Goal: Information Seeking & Learning: Learn about a topic

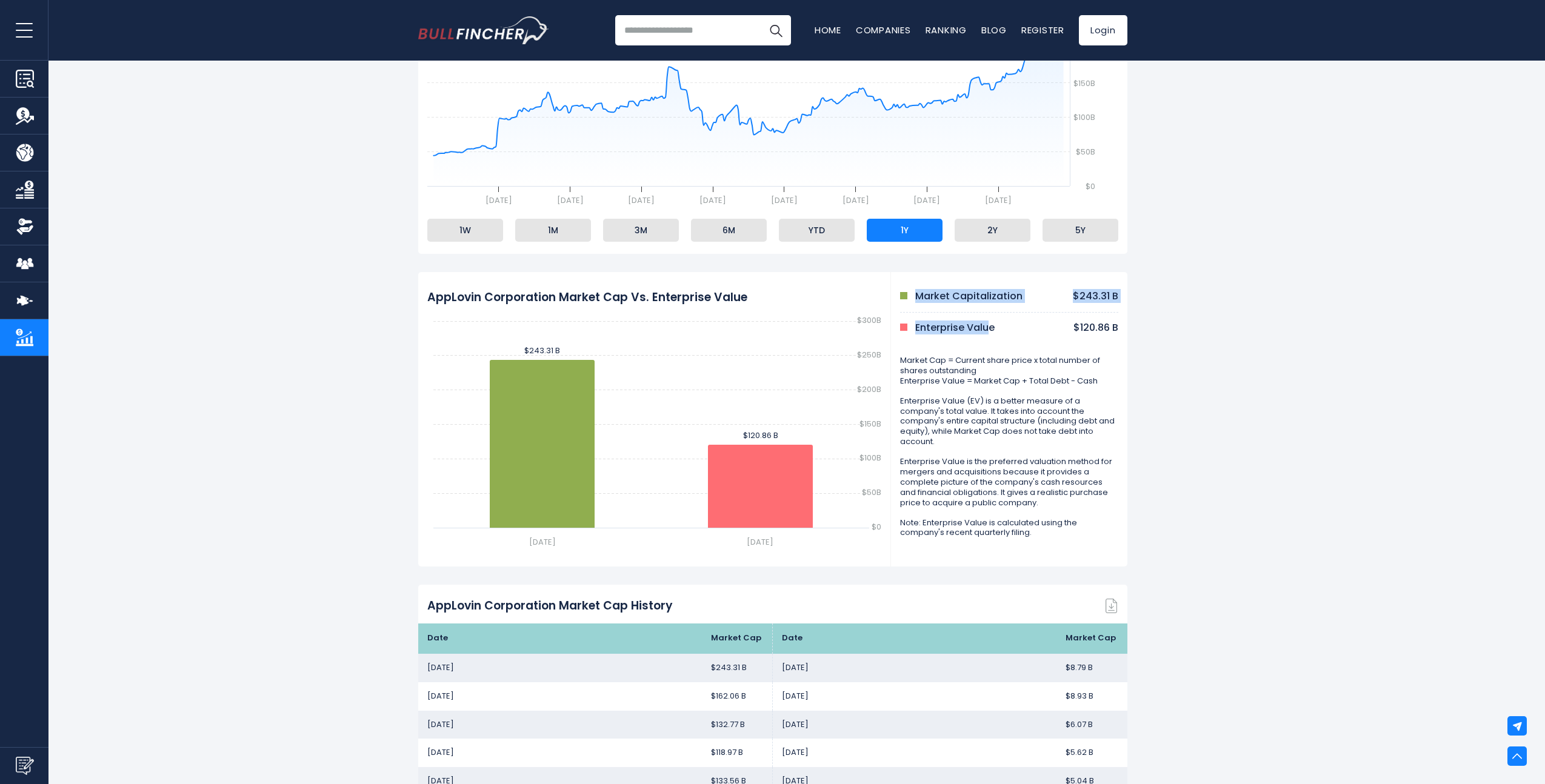
drag, startPoint x: 989, startPoint y: 325, endPoint x: 881, endPoint y: 325, distance: 108.0
click at [881, 325] on div "AppLovin Corporation Market Cap Vs. Enterprise Value Created with Highcharts 12…" at bounding box center [772, 419] width 709 height 295
click at [911, 325] on div "Enterprise Value" at bounding box center [952, 328] width 104 height 13
click at [966, 237] on li "2Y" at bounding box center [992, 230] width 76 height 23
click at [903, 235] on li "1Y" at bounding box center [905, 230] width 76 height 23
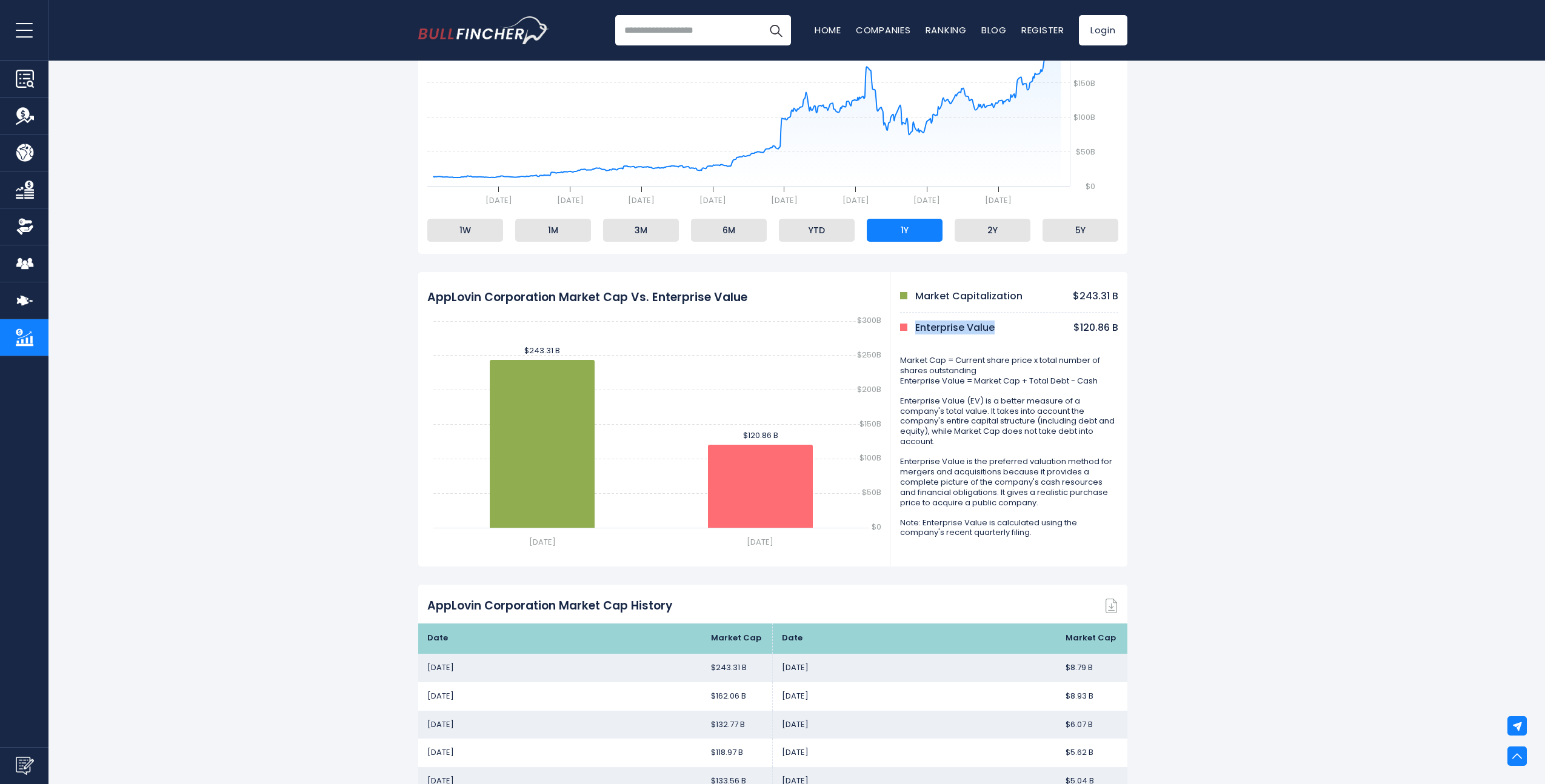
drag, startPoint x: 993, startPoint y: 326, endPoint x: 901, endPoint y: 332, distance: 92.2
click at [901, 332] on div "Enterprise Value" at bounding box center [952, 328] width 104 height 13
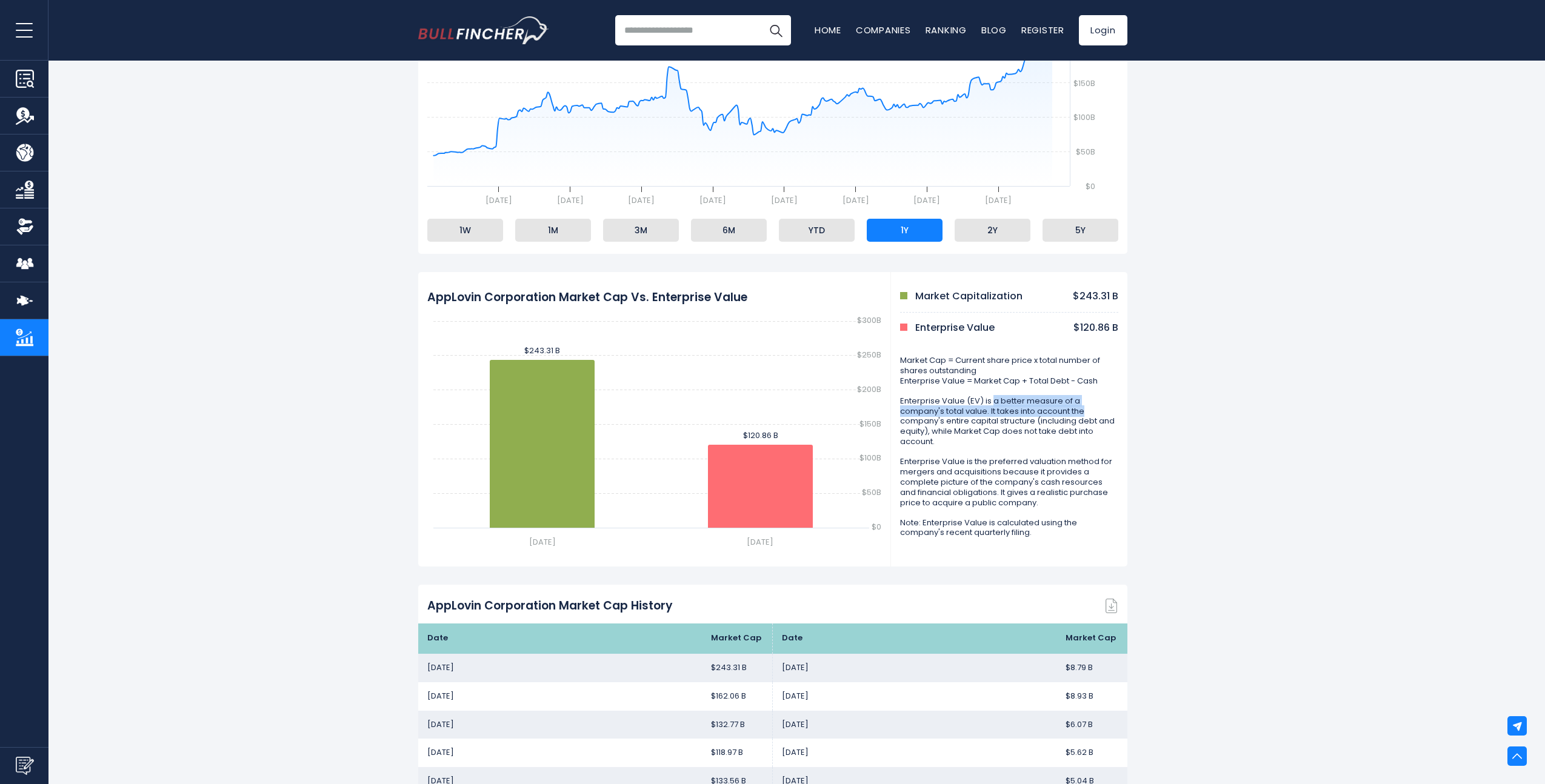
click at [1099, 407] on p "Enterprise Value (EV) is a better measure of a company's total value. It takes …" at bounding box center [1009, 421] width 218 height 51
drag, startPoint x: 1099, startPoint y: 405, endPoint x: 995, endPoint y: 407, distance: 104.0
click at [995, 407] on p "Enterprise Value (EV) is a better measure of a company's total value. It takes …" at bounding box center [1009, 421] width 218 height 51
drag, startPoint x: 995, startPoint y: 407, endPoint x: 986, endPoint y: 411, distance: 9.8
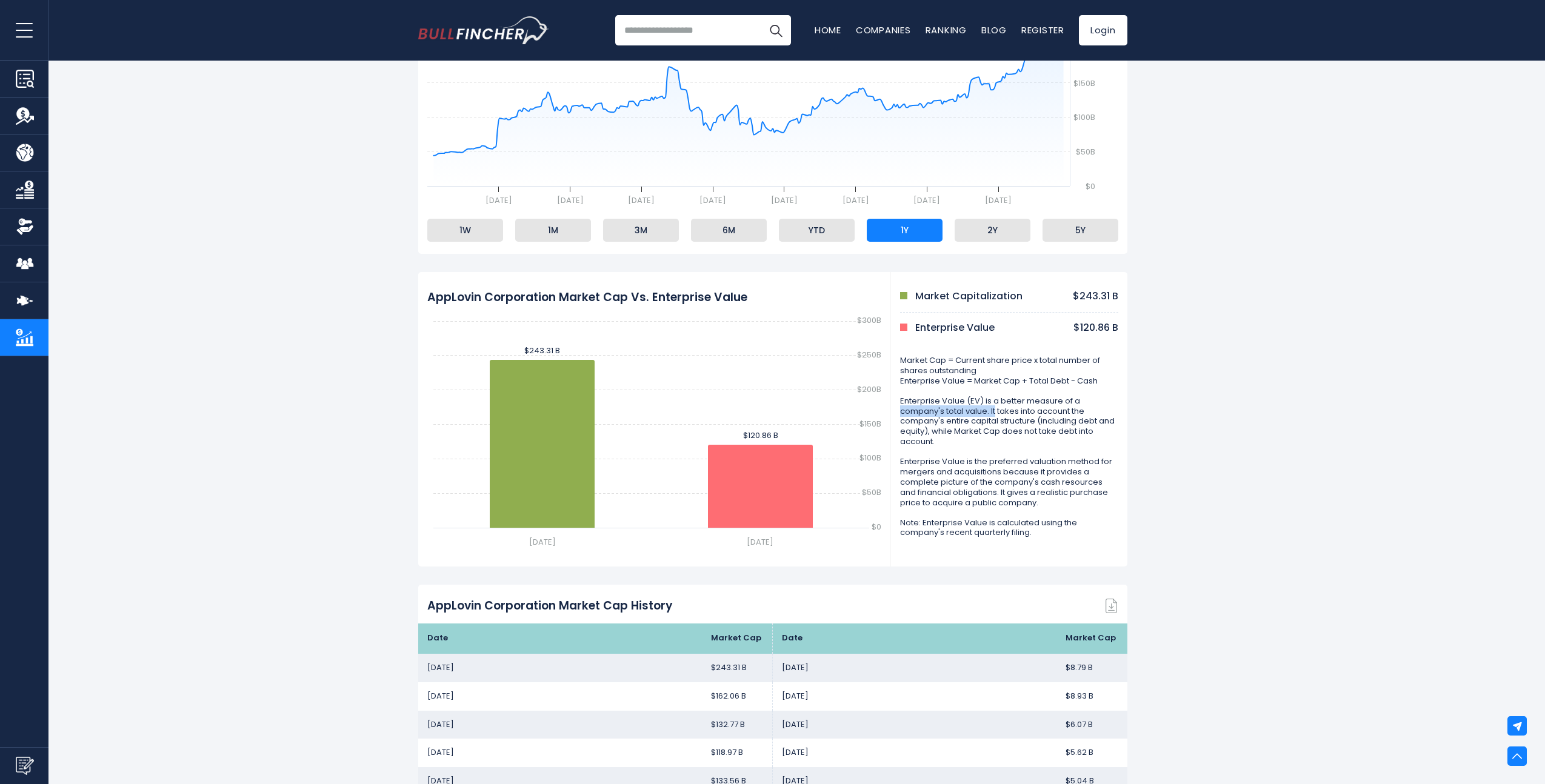
click at [995, 407] on p "Enterprise Value (EV) is a better measure of a company's total value. It takes …" at bounding box center [1009, 421] width 218 height 51
drag, startPoint x: 970, startPoint y: 414, endPoint x: 1033, endPoint y: 414, distance: 63.0
click at [1033, 414] on p "Enterprise Value (EV) is a better measure of a company's total value. It takes …" at bounding box center [1009, 421] width 218 height 51
drag, startPoint x: 1085, startPoint y: 410, endPoint x: 998, endPoint y: 411, distance: 87.0
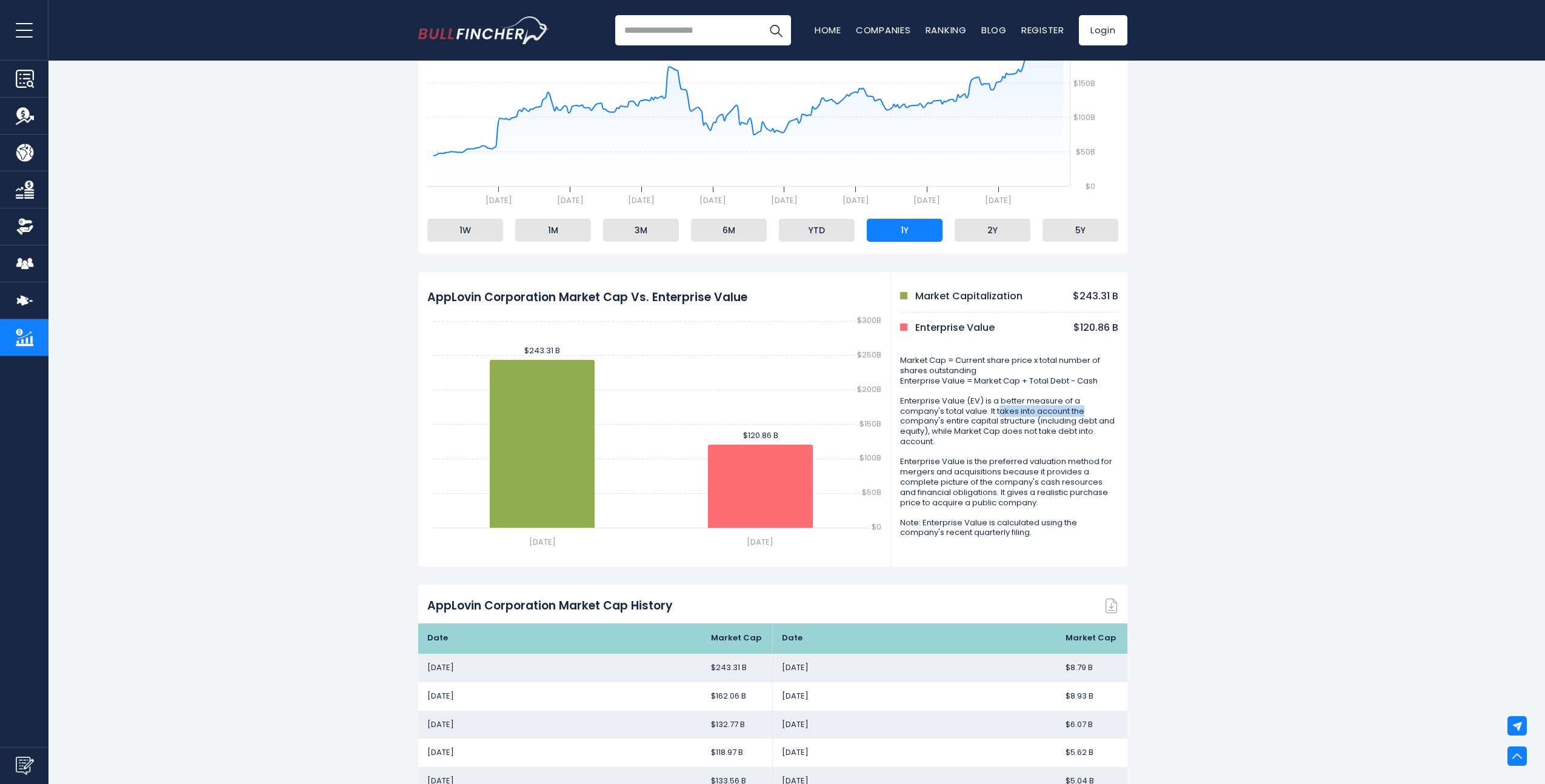
click at [998, 411] on p "Enterprise Value (EV) is a better measure of a company's total value. It takes …" at bounding box center [1009, 421] width 218 height 51
drag, startPoint x: 978, startPoint y: 415, endPoint x: 1053, endPoint y: 422, distance: 75.3
click at [1053, 422] on p "Enterprise Value (EV) is a better measure of a company's total value. It takes …" at bounding box center [1009, 421] width 218 height 51
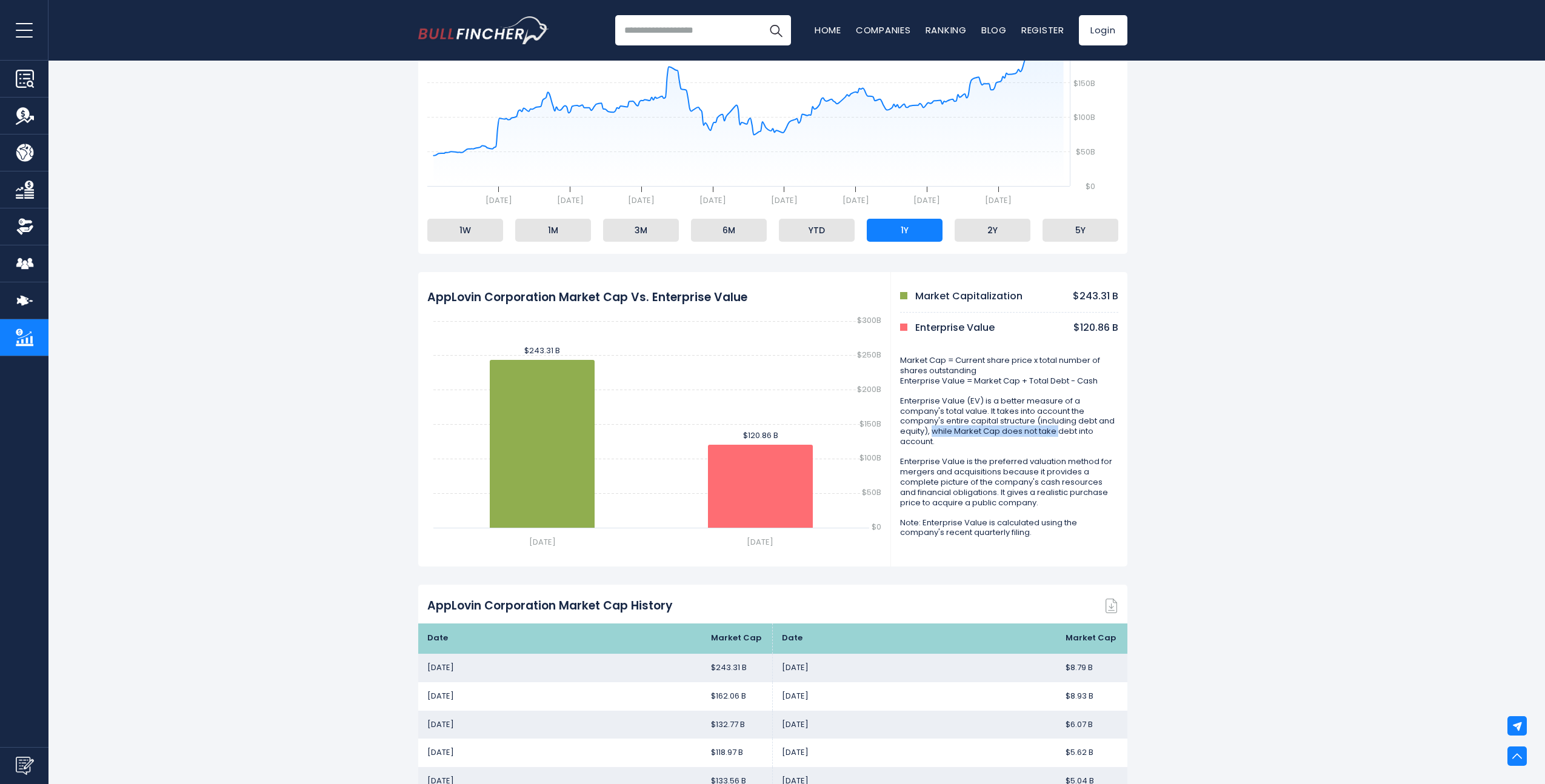
click at [931, 429] on p "Enterprise Value (EV) is a better measure of a company's total value. It takes …" at bounding box center [1009, 421] width 218 height 51
drag, startPoint x: 983, startPoint y: 443, endPoint x: 1019, endPoint y: 448, distance: 36.3
click at [1016, 448] on div "Market Cap = Current share price x total number of shares outstanding Enterpris…" at bounding box center [1009, 446] width 218 height 182
click at [1020, 448] on div "Market Cap = Current share price x total number of shares outstanding Enterpris…" at bounding box center [1009, 446] width 218 height 182
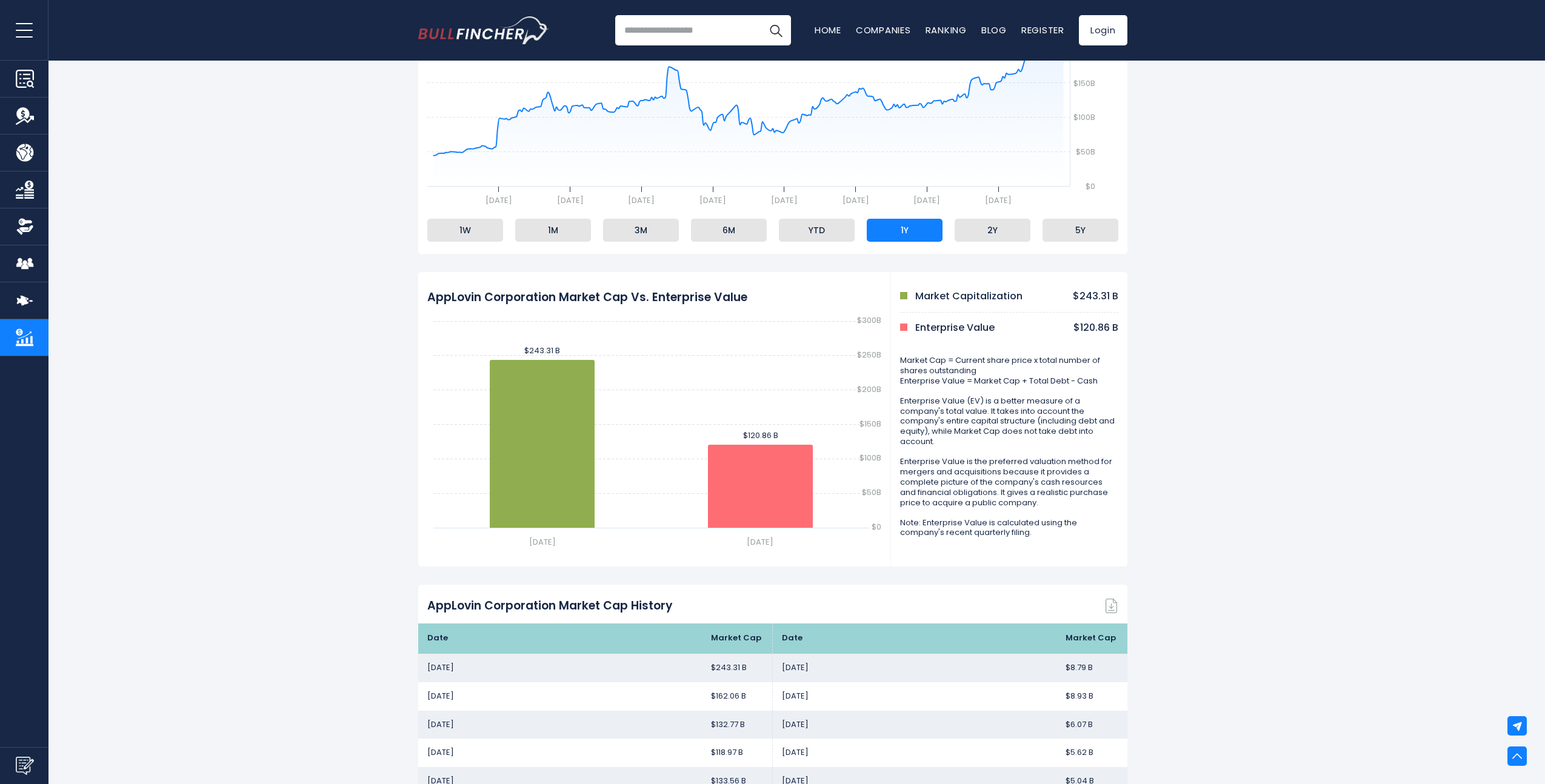
drag, startPoint x: 907, startPoint y: 467, endPoint x: 900, endPoint y: 466, distance: 7.1
click at [900, 466] on p "Enterprise Value is the preferred valuation method for mergers and acquisitions…" at bounding box center [1009, 482] width 218 height 51
drag, startPoint x: 991, startPoint y: 469, endPoint x: 1056, endPoint y: 475, distance: 65.3
click at [1056, 475] on p "Enterprise Value is the preferred valuation method for mergers and acquisitions…" at bounding box center [1009, 482] width 218 height 51
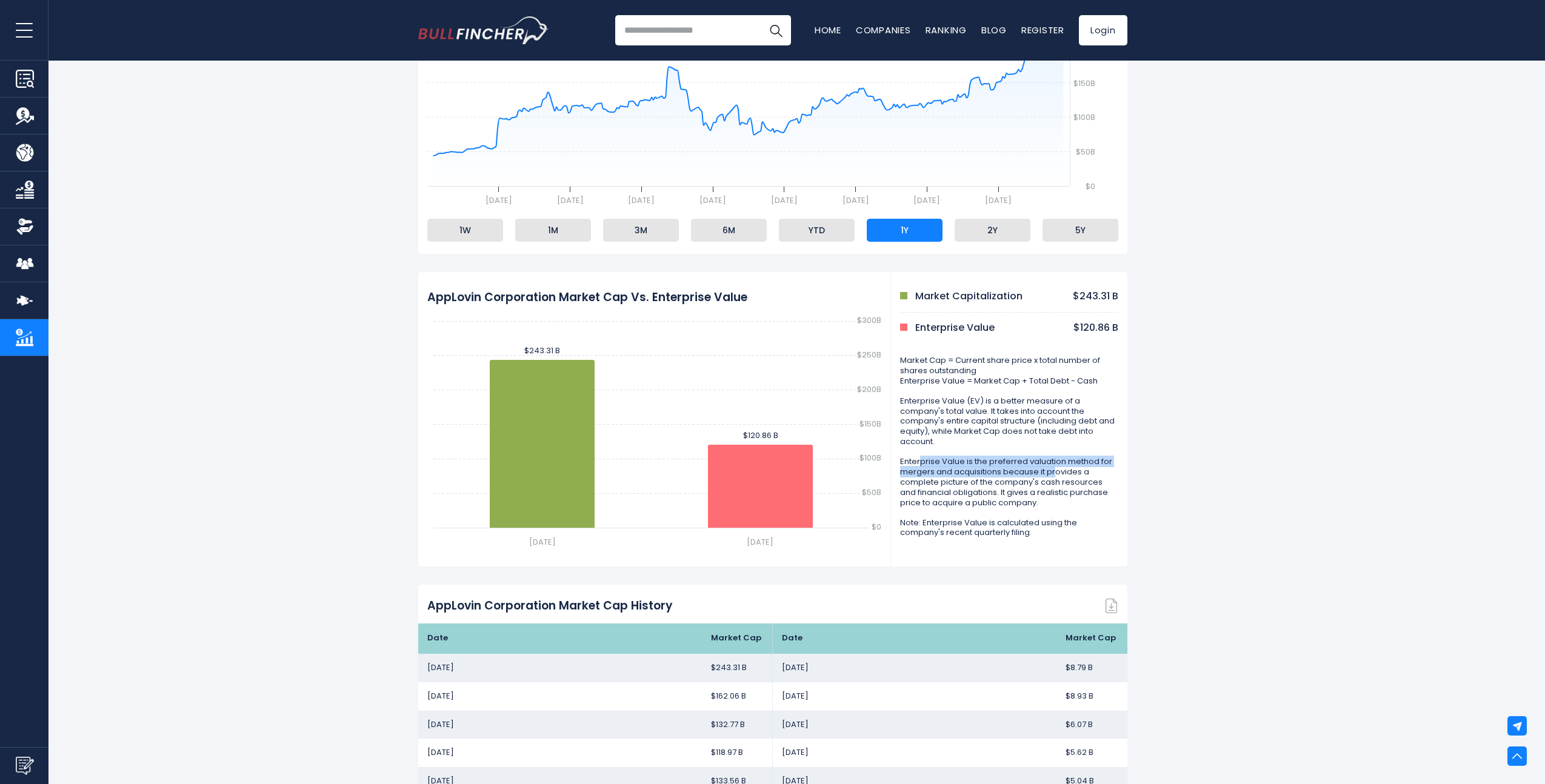
click at [1056, 475] on p "Enterprise Value is the preferred valuation method for mergers and acquisitions…" at bounding box center [1009, 482] width 218 height 51
drag, startPoint x: 1071, startPoint y: 466, endPoint x: 997, endPoint y: 465, distance: 74.0
click at [997, 465] on p "Enterprise Value is the preferred valuation method for mergers and acquisitions…" at bounding box center [1009, 482] width 218 height 51
drag, startPoint x: 962, startPoint y: 467, endPoint x: 1015, endPoint y: 483, distance: 55.4
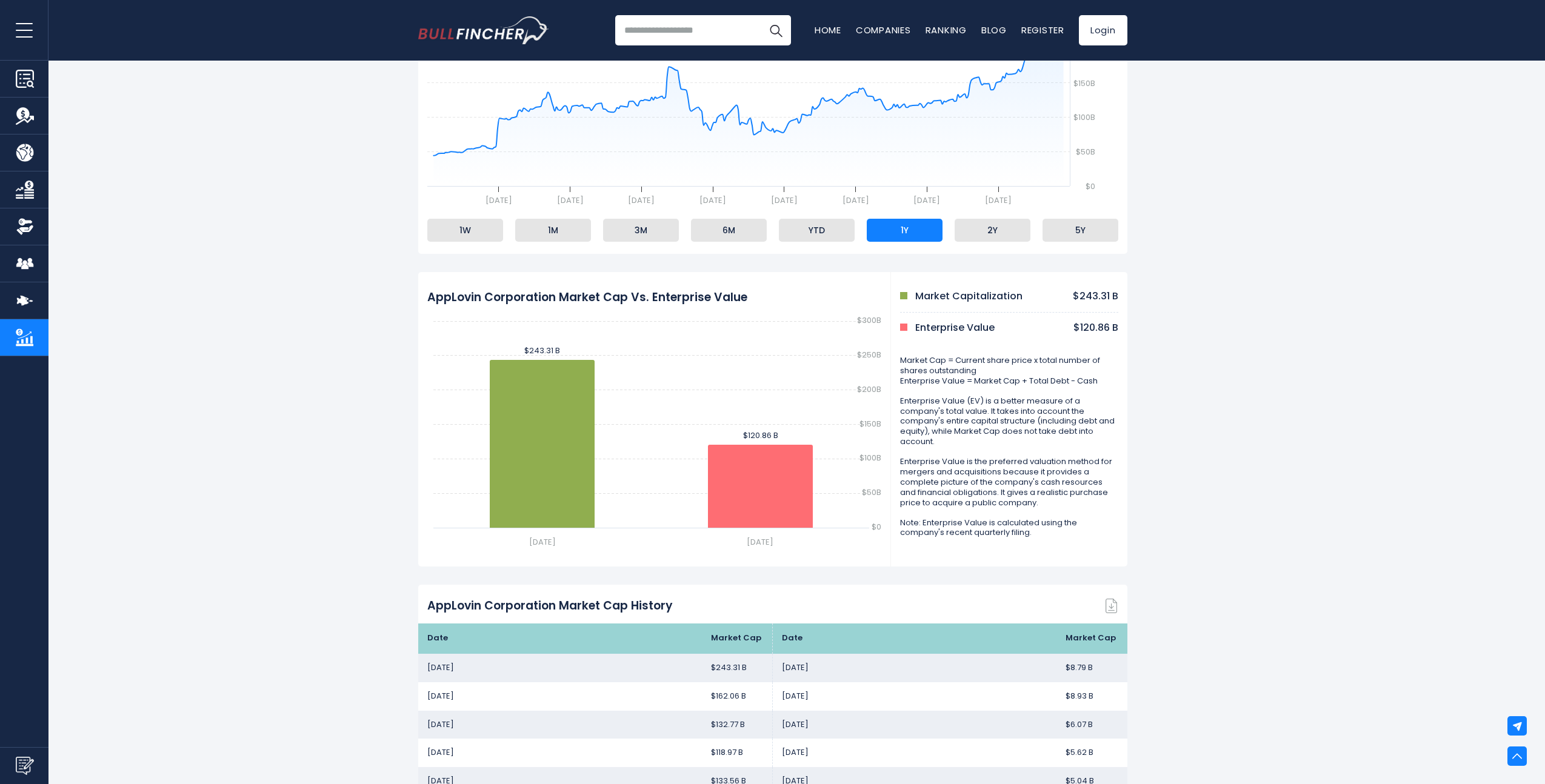
click at [1015, 483] on p "Enterprise Value is the preferred valuation method for mergers and acquisitions…" at bounding box center [1009, 482] width 218 height 51
click at [1015, 483] on p "Enterprise Value is the preferred valuation method for mergers and acquisitions…" at bounding box center [1009, 482] width 218 height 51
drag, startPoint x: 1054, startPoint y: 477, endPoint x: 943, endPoint y: 474, distance: 111.0
click at [943, 474] on p "Enterprise Value is the preferred valuation method for mergers and acquisitions…" at bounding box center [1009, 482] width 218 height 51
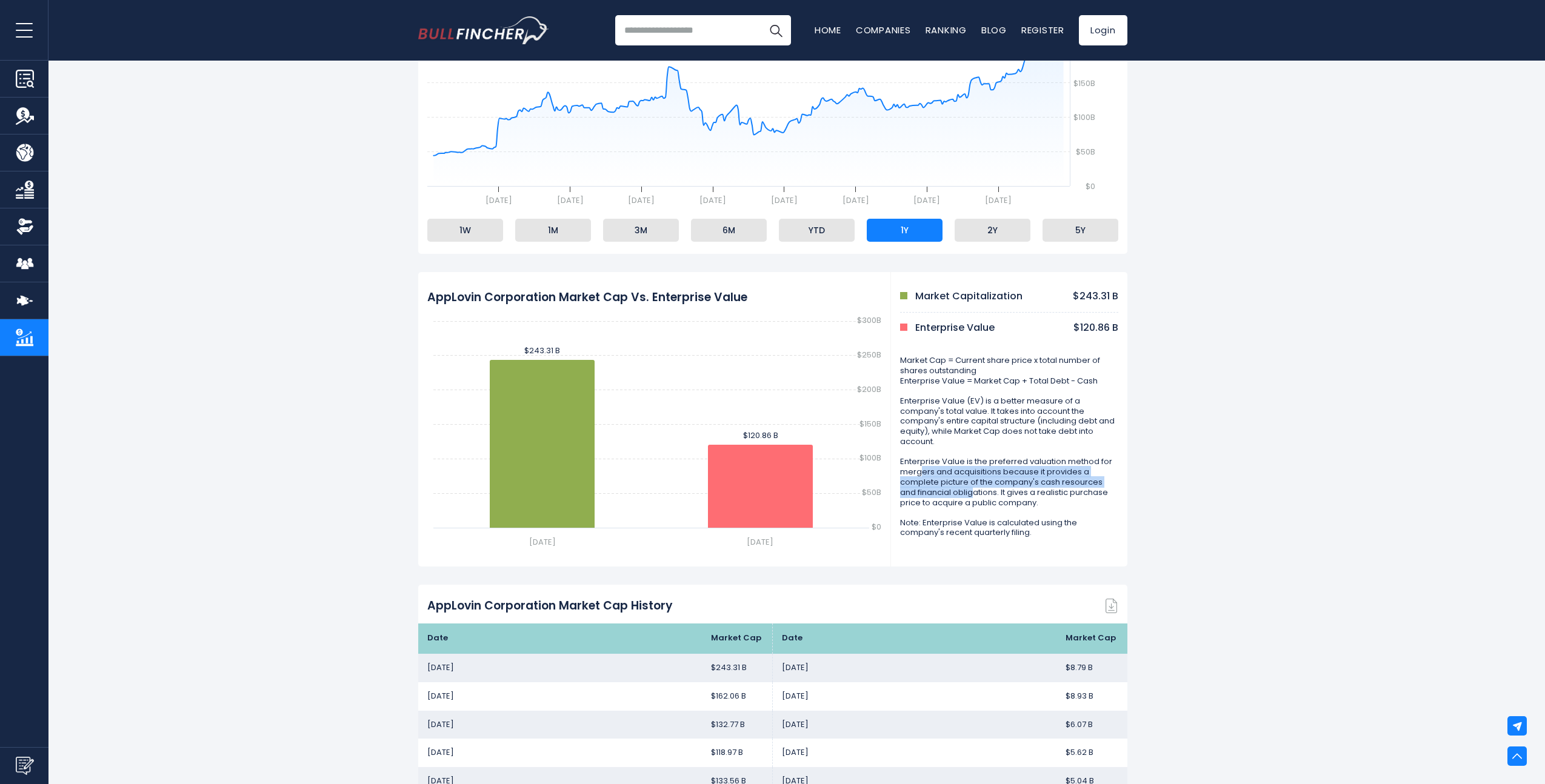
drag, startPoint x: 921, startPoint y: 474, endPoint x: 955, endPoint y: 492, distance: 38.5
click at [955, 492] on p "Enterprise Value is the preferred valuation method for mergers and acquisitions…" at bounding box center [1009, 482] width 218 height 51
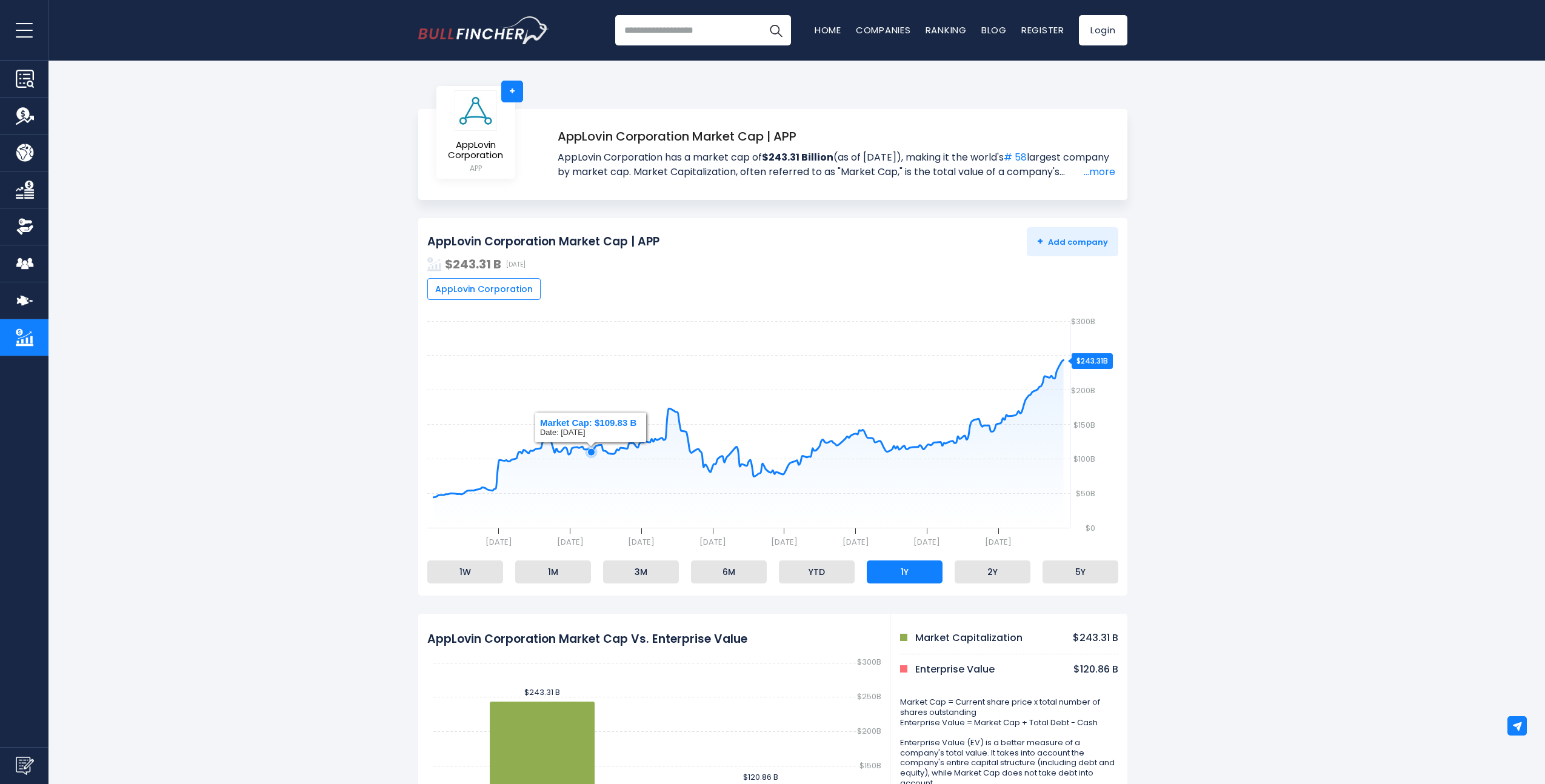
click at [591, 500] on rect at bounding box center [773, 436] width 691 height 242
click at [591, 452] on icon at bounding box center [591, 452] width 8 height 8
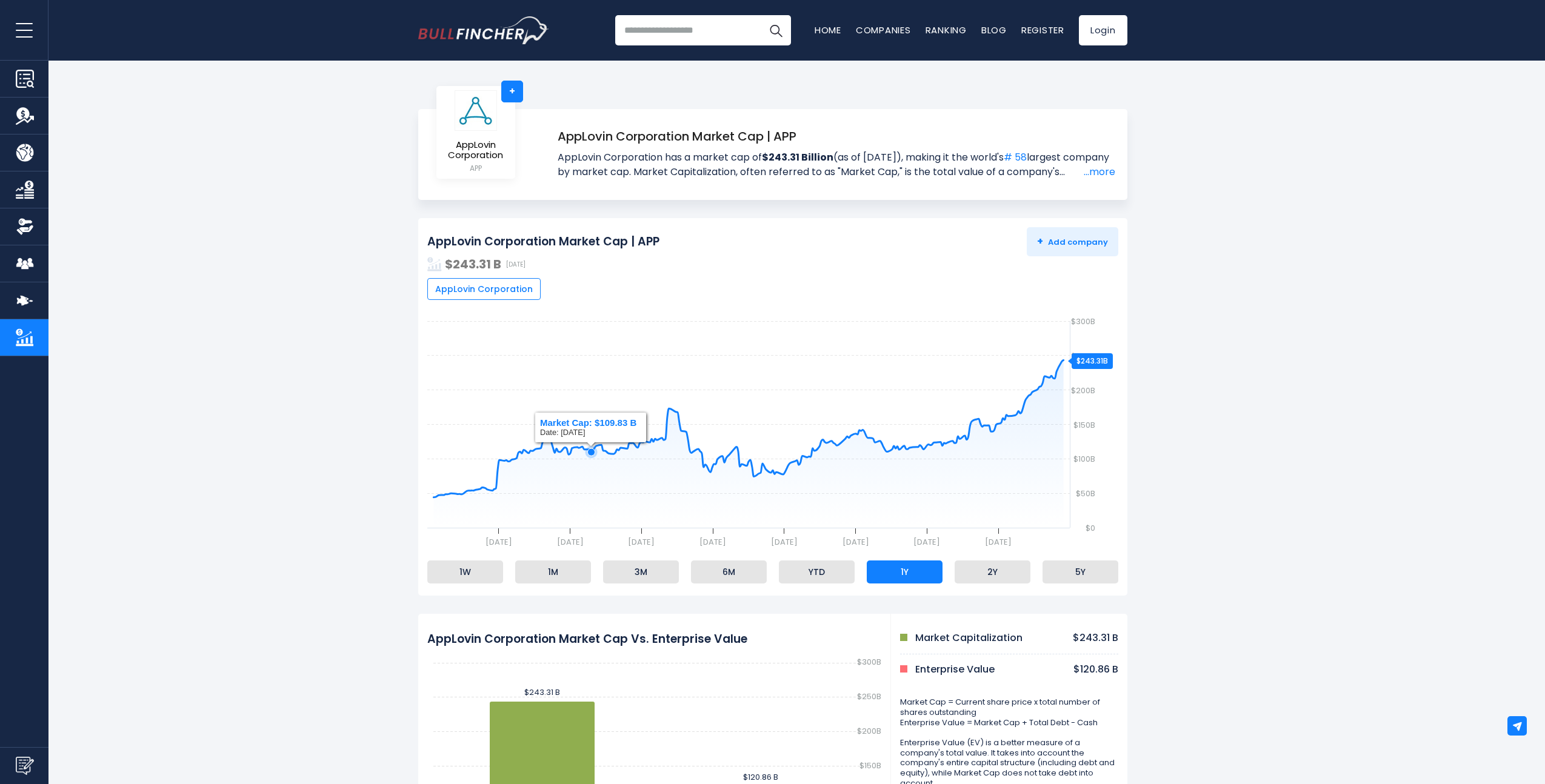
click at [591, 452] on icon at bounding box center [591, 452] width 8 height 8
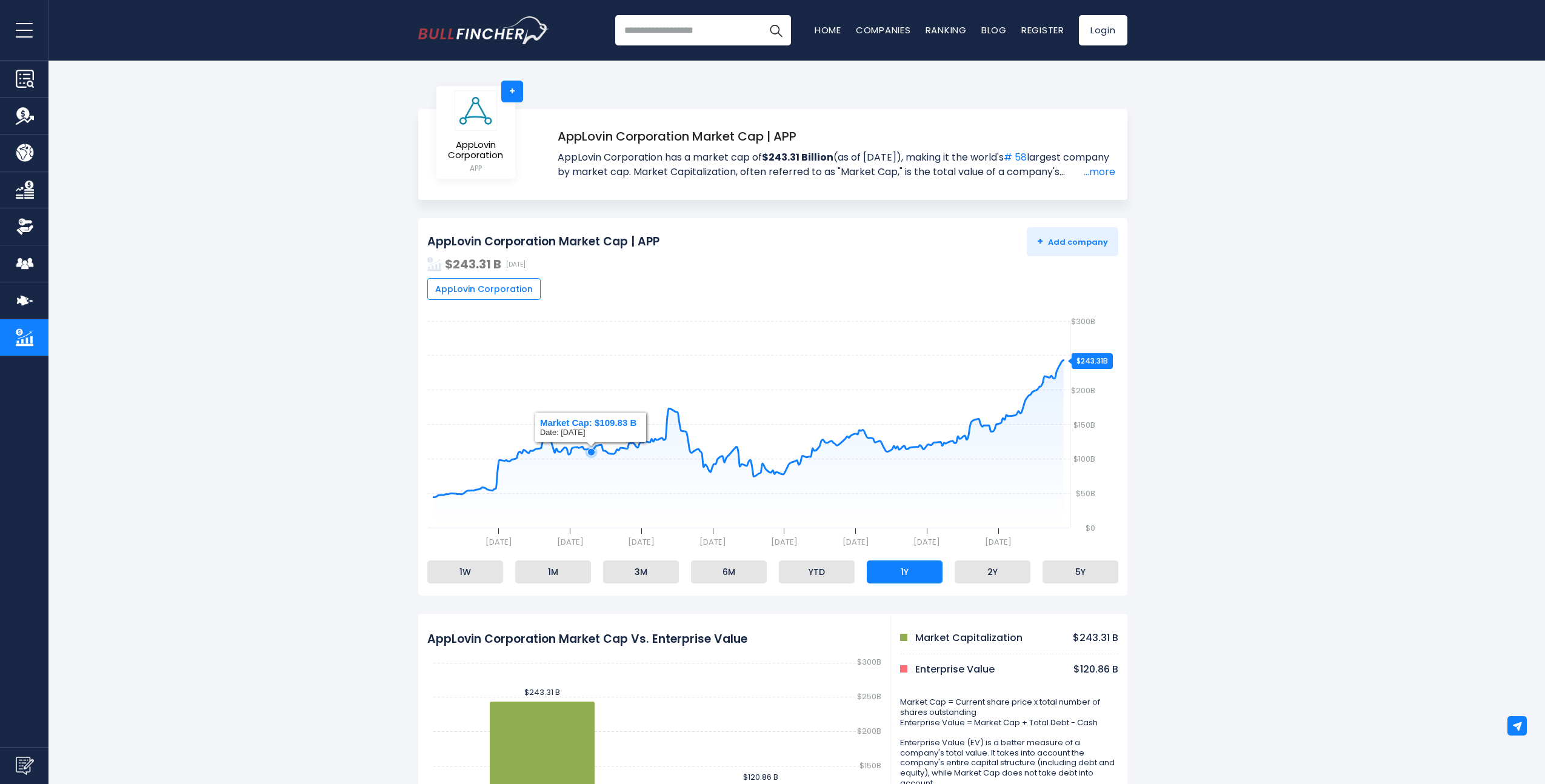
click at [591, 452] on icon at bounding box center [591, 452] width 8 height 8
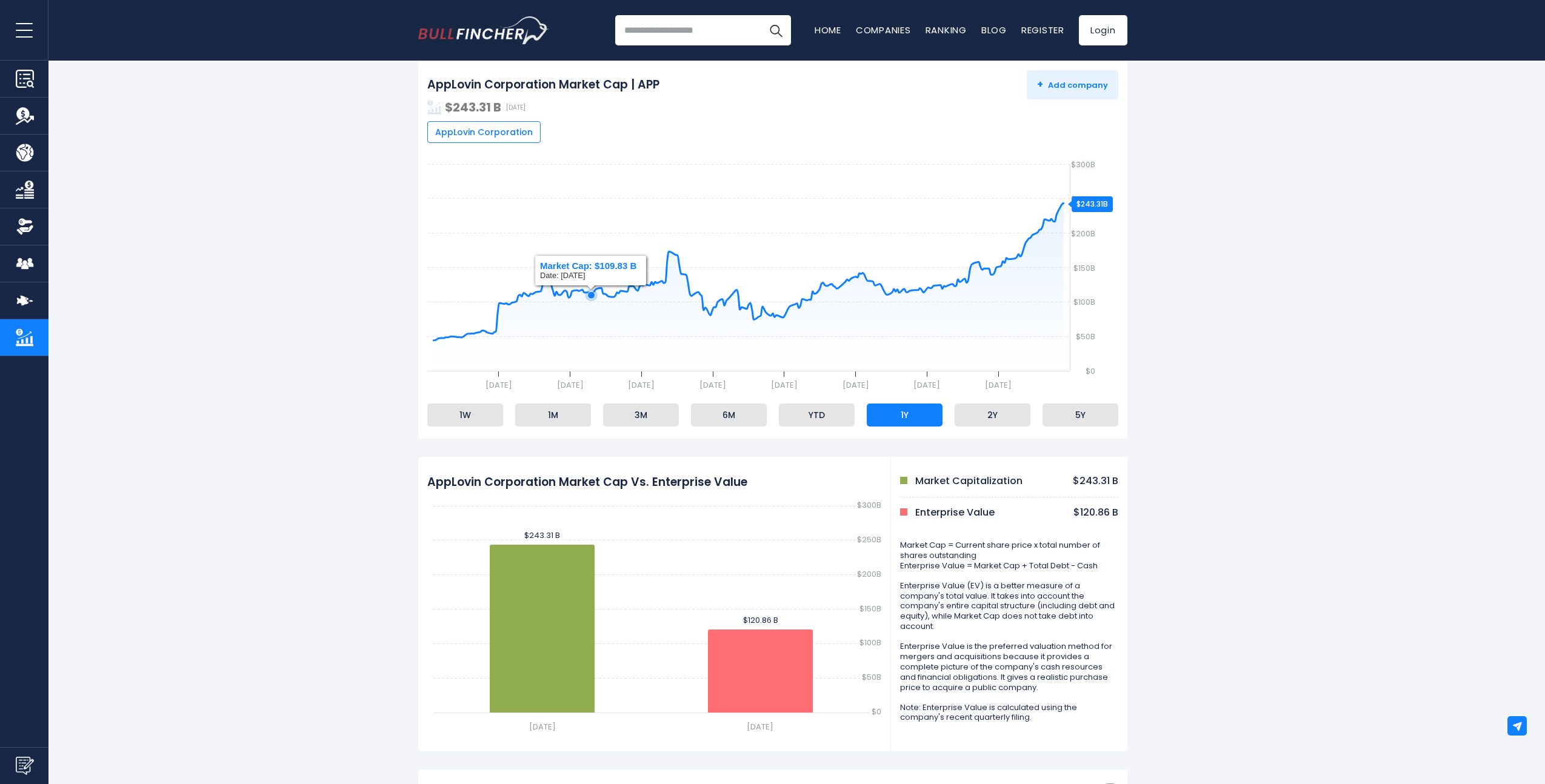
scroll to position [195, 0]
